Goal: Download file/media

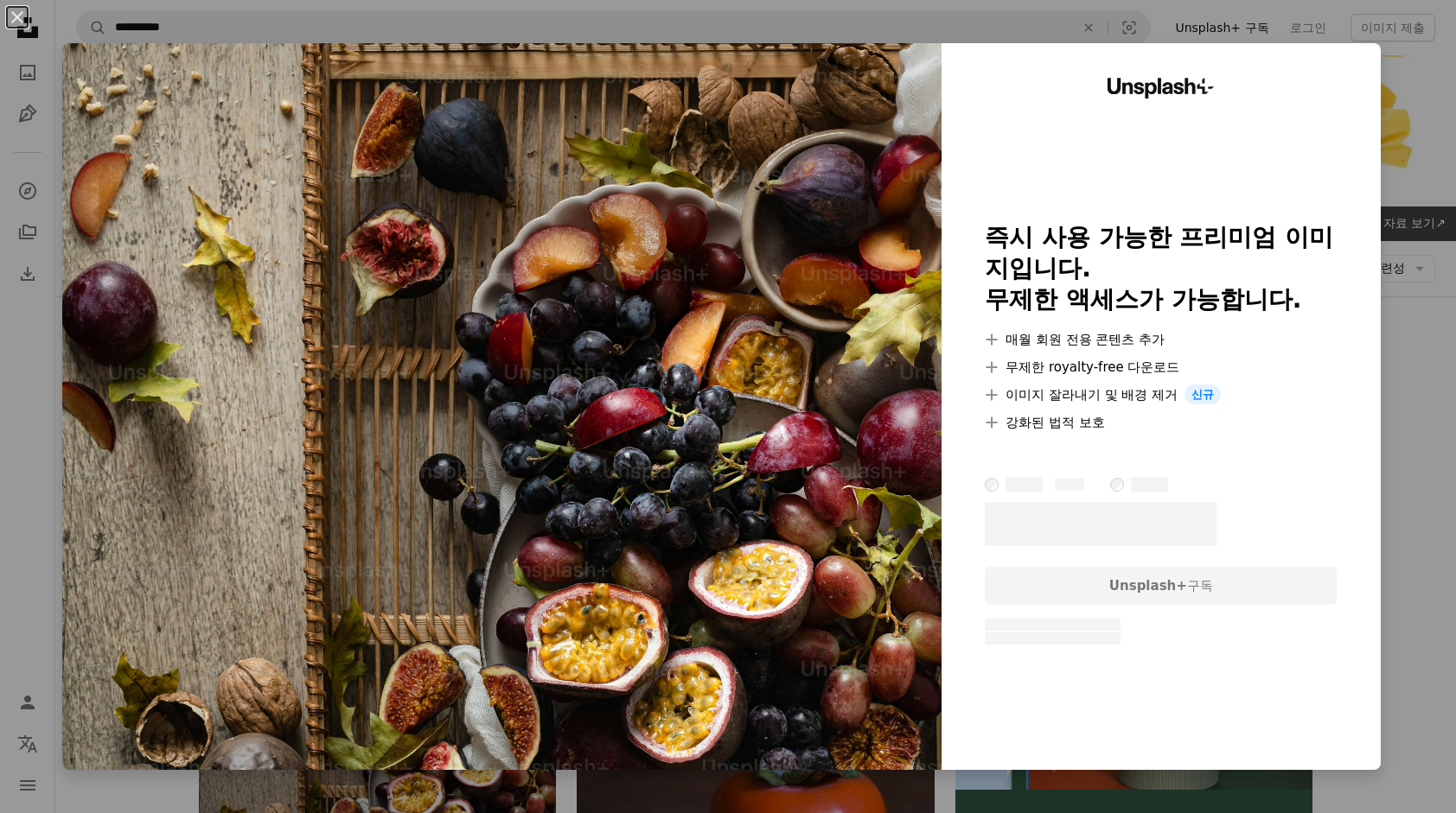
scroll to position [346, 0]
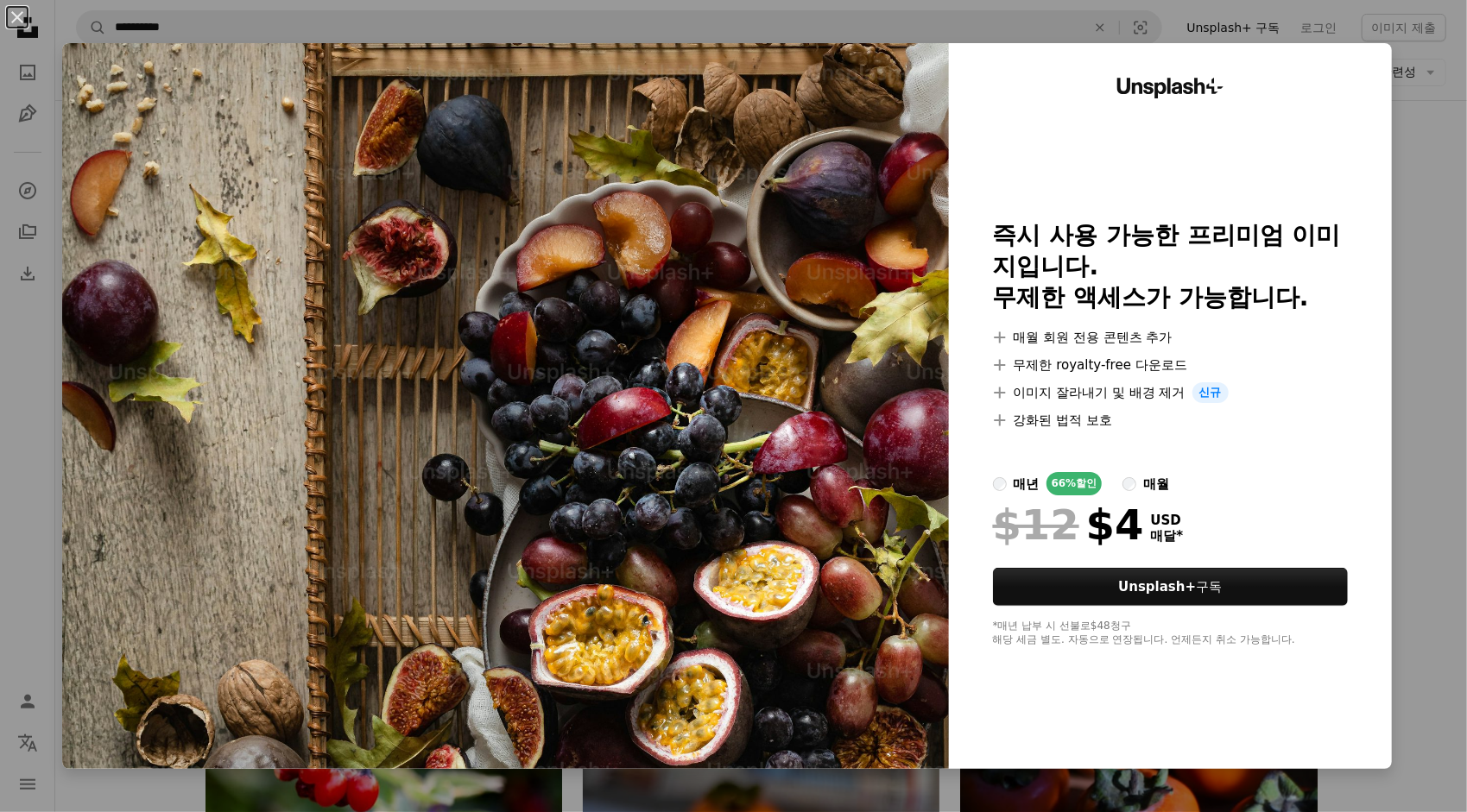
click at [1404, 157] on div "An X shape Unsplash+ 즉시 사용 가능한 프리미엄 이미지입니다. 무제한 액세스가 가능합니다. A plus sign 매월 회원 전…" at bounding box center [734, 406] width 1467 height 812
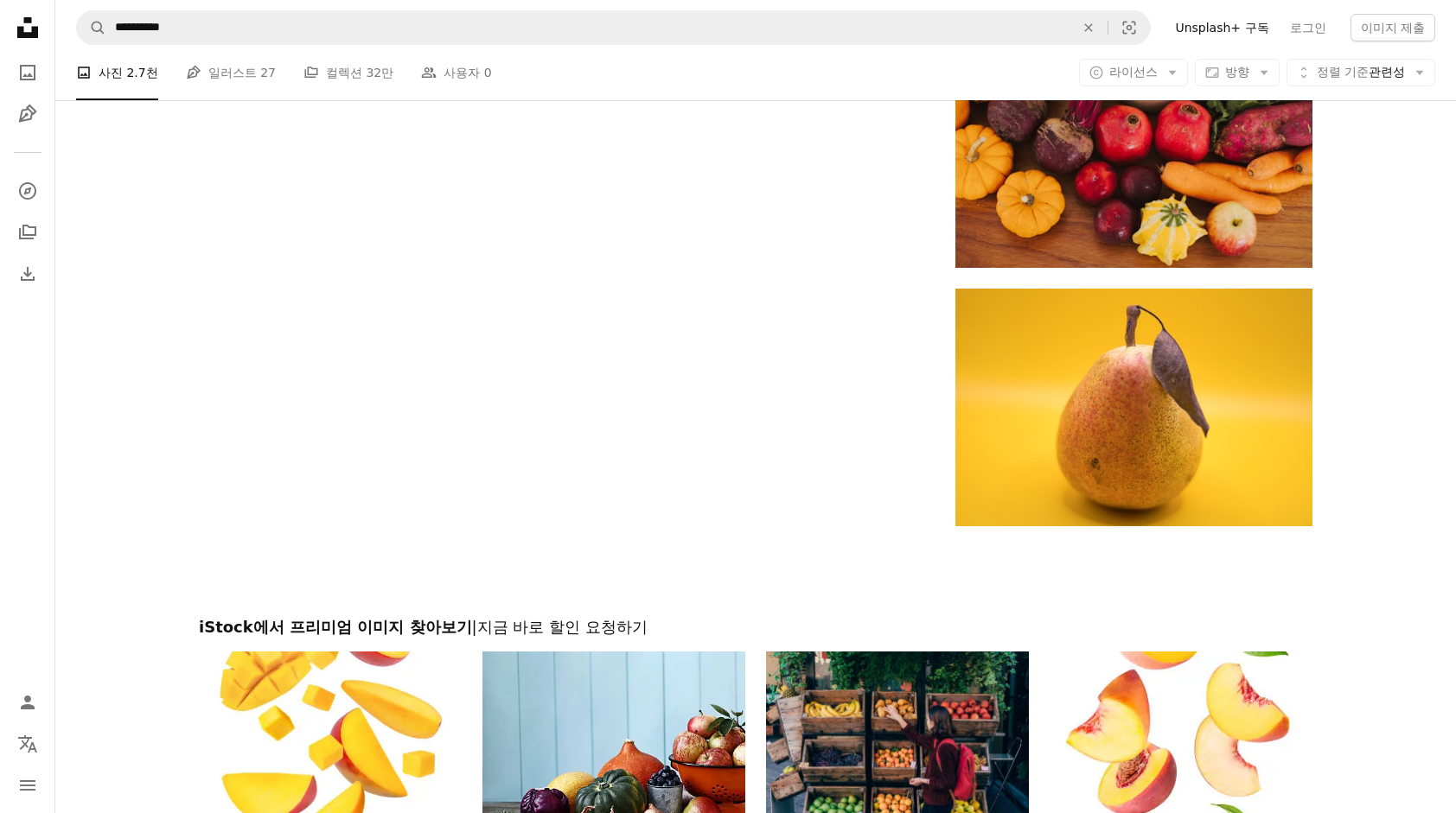
scroll to position [3629, 0]
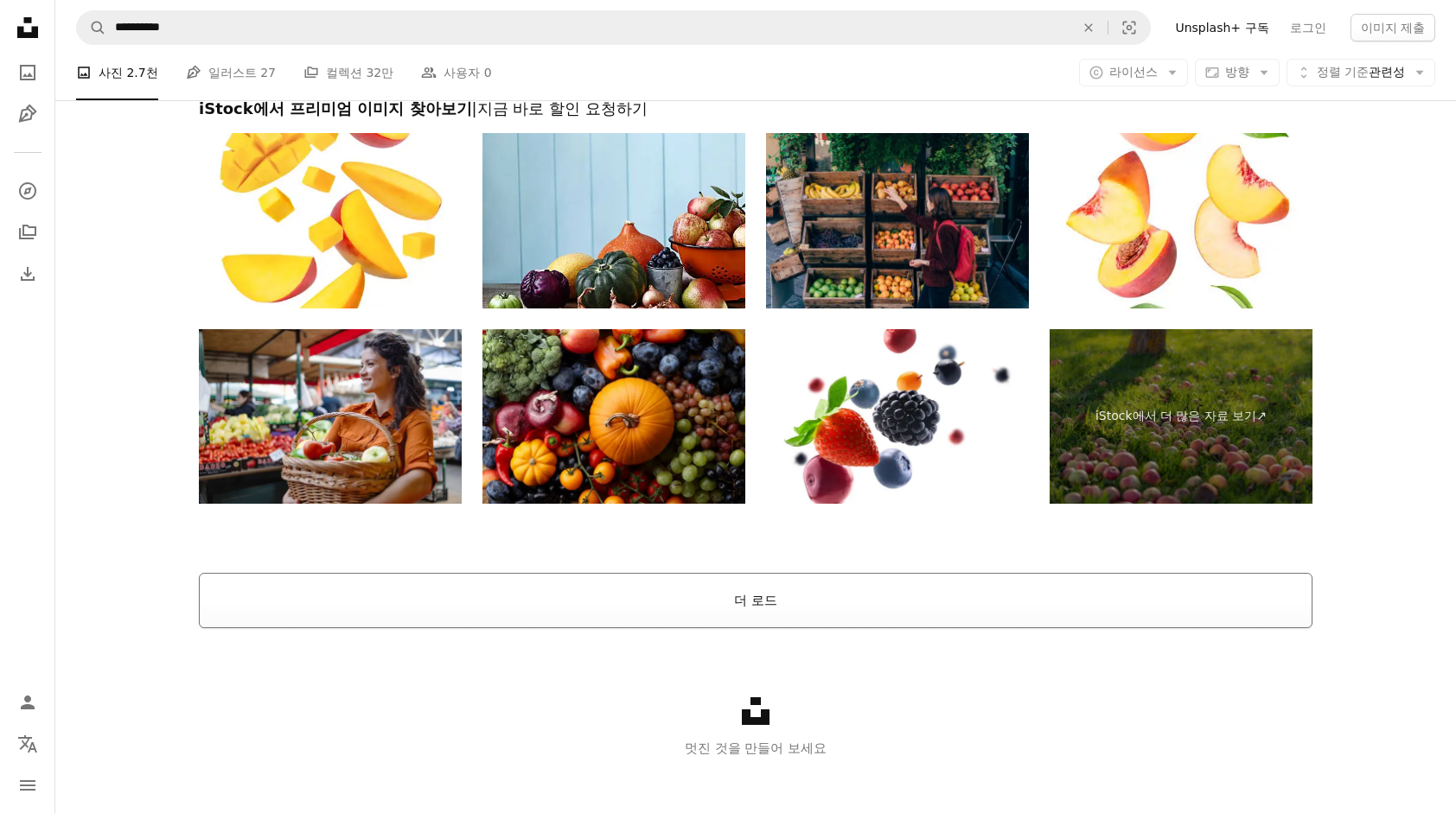
click at [738, 615] on button "더 로드" at bounding box center [755, 600] width 1114 height 55
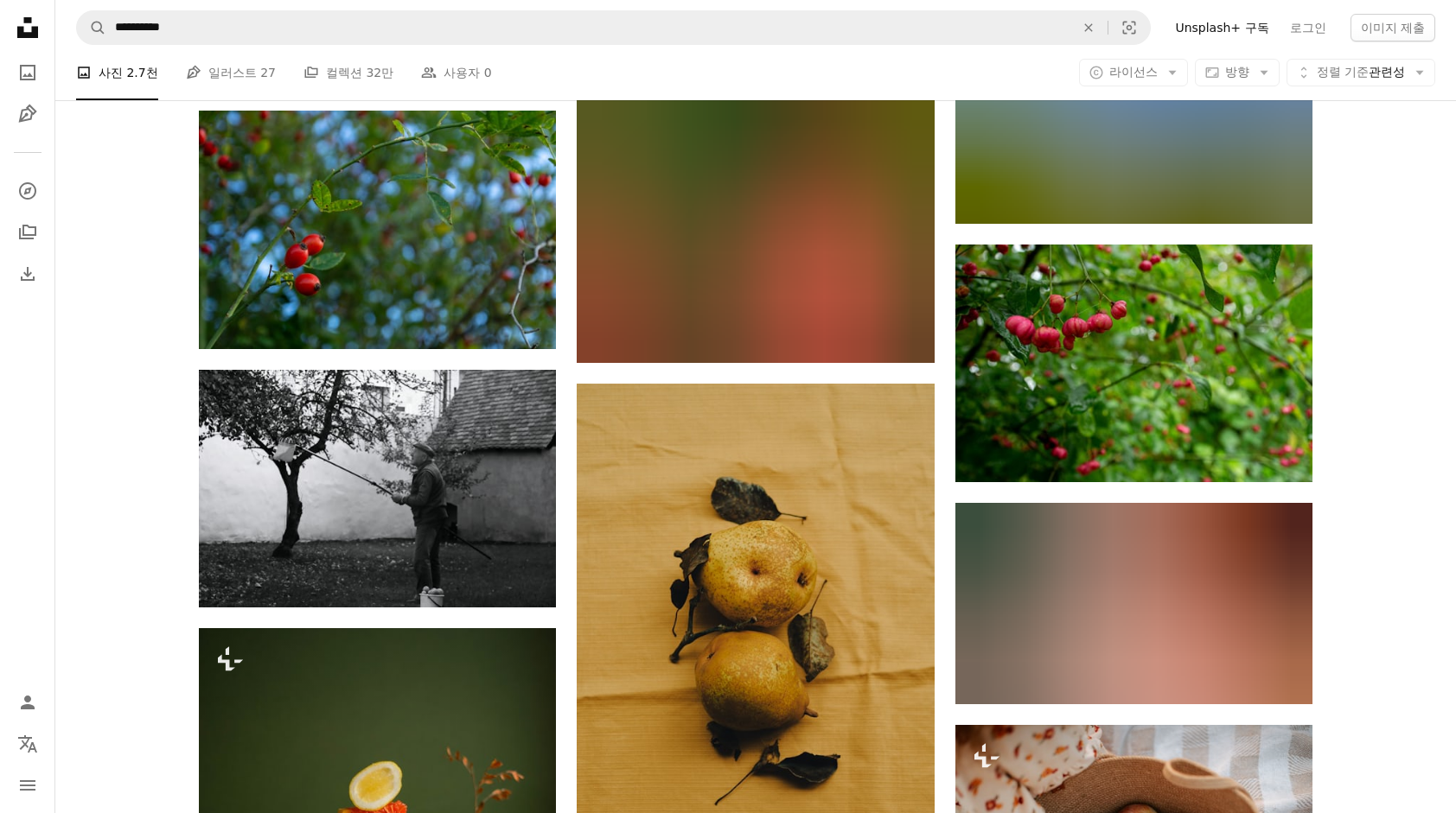
scroll to position [50382, 0]
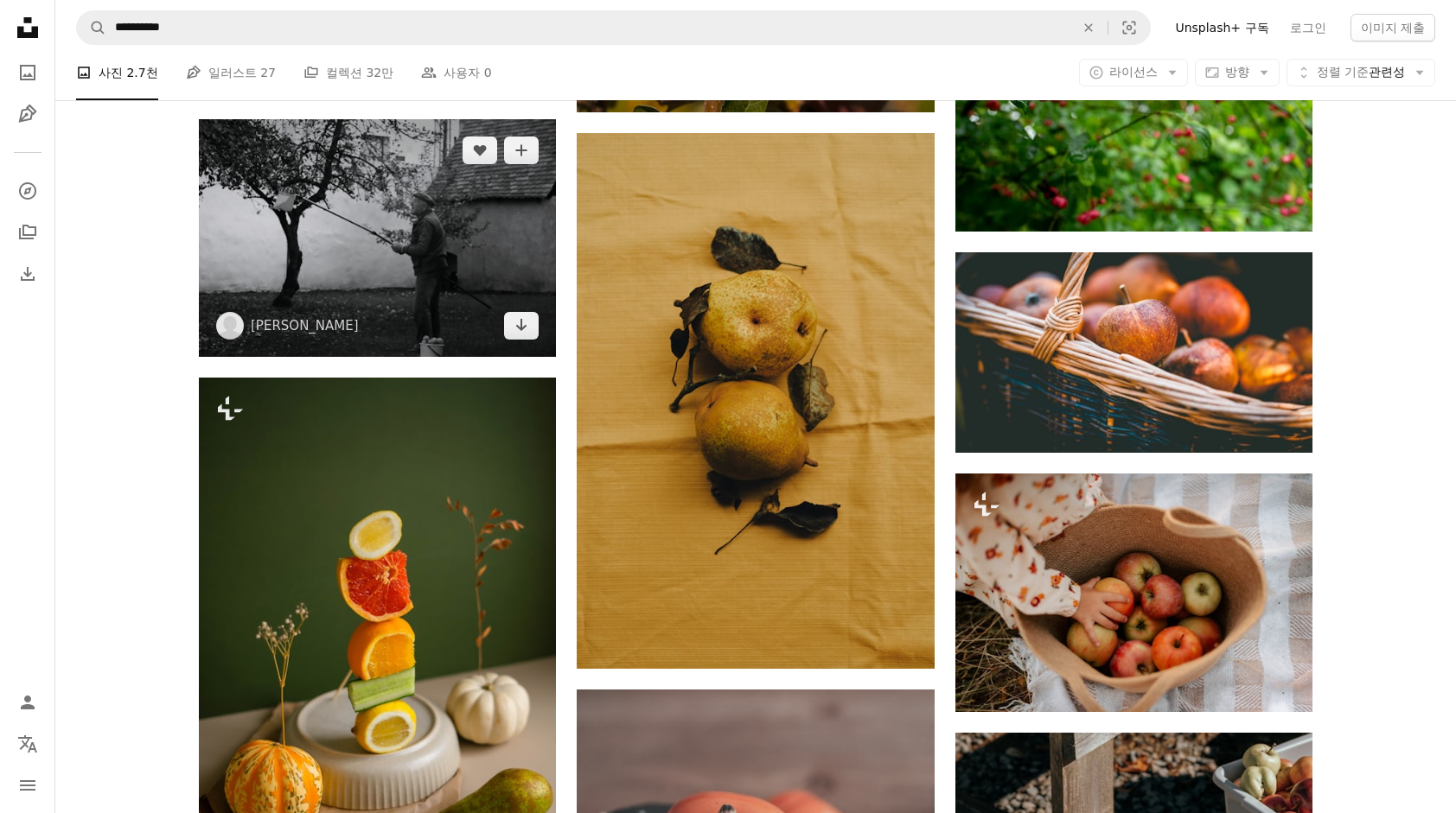
drag, startPoint x: 129, startPoint y: 471, endPoint x: 203, endPoint y: 293, distance: 192.8
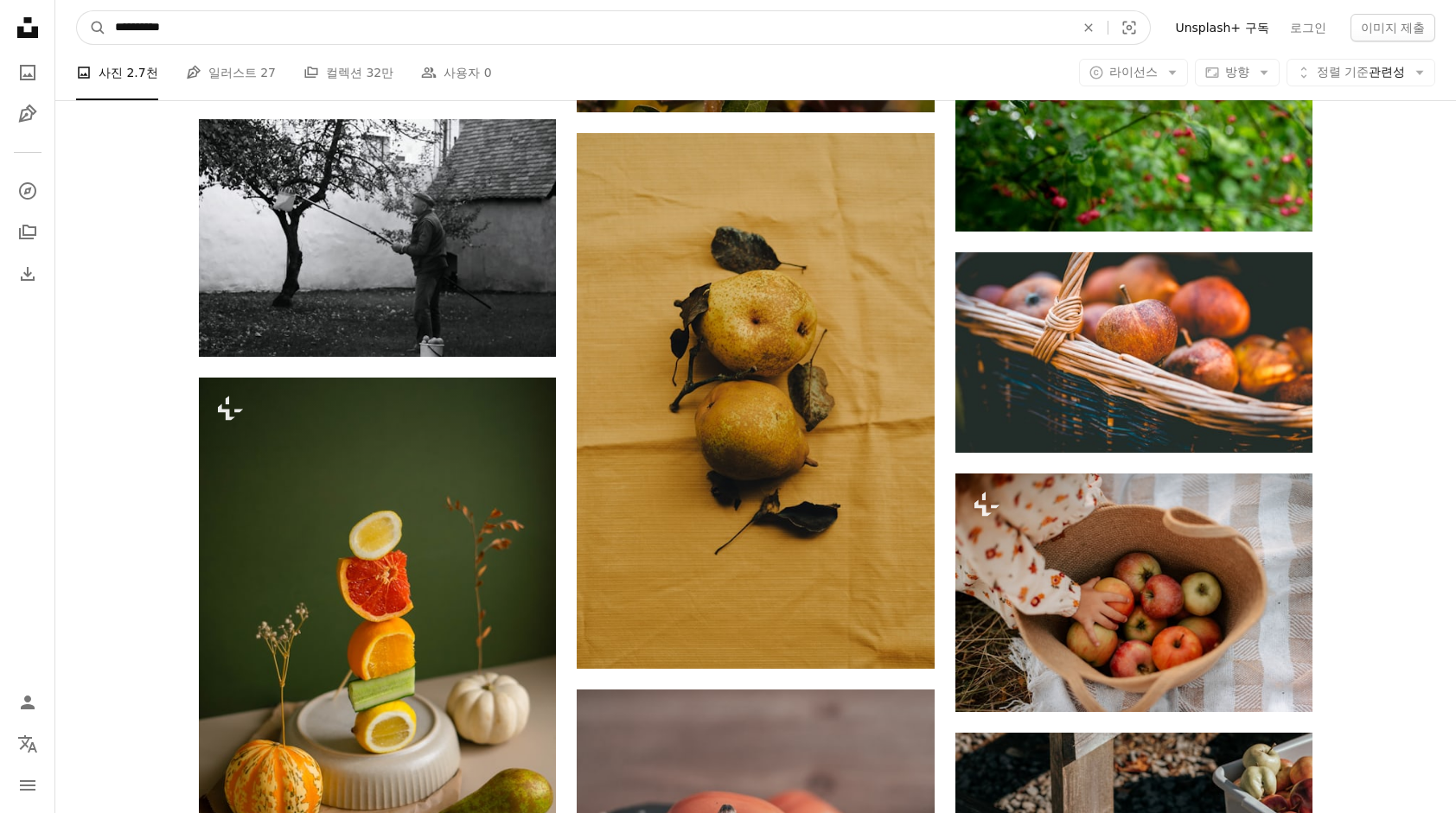
drag, startPoint x: 112, startPoint y: 23, endPoint x: 64, endPoint y: 23, distance: 48.0
click at [64, 23] on nav "**********" at bounding box center [755, 27] width 1401 height 55
